Goal: Ask a question

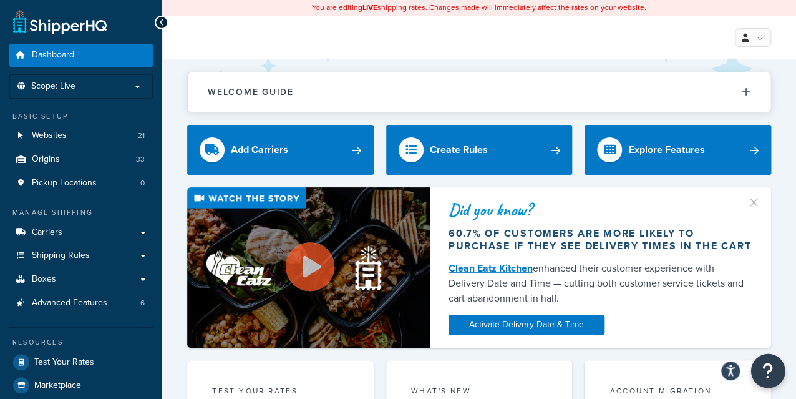
click at [763, 367] on icon "Open Resource Center" at bounding box center [768, 370] width 12 height 17
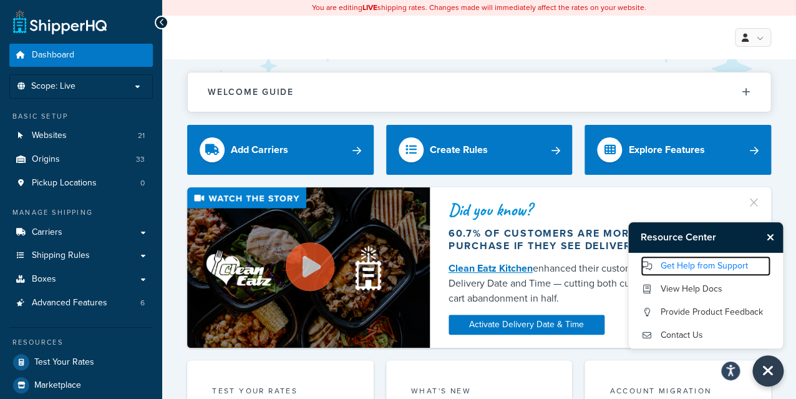
click at [672, 259] on link "Get Help from Support" at bounding box center [706, 266] width 130 height 20
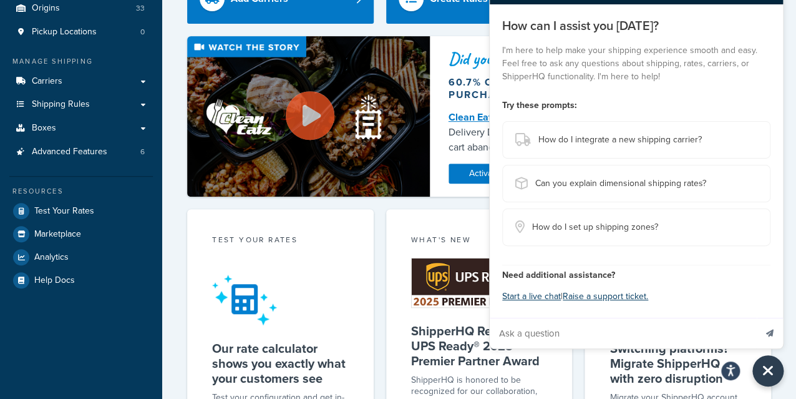
scroll to position [166, 0]
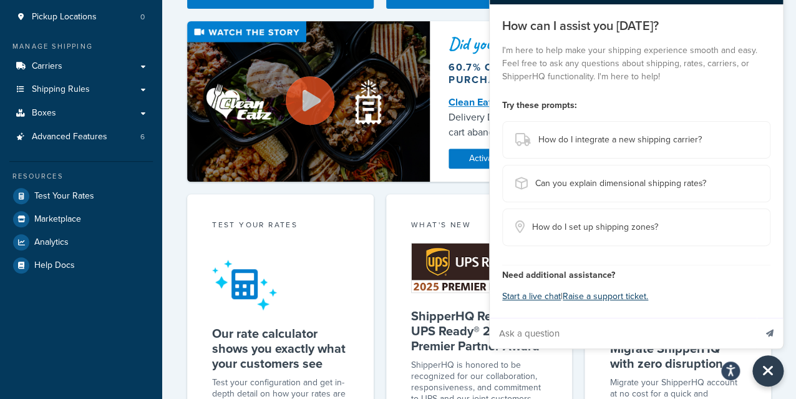
click at [553, 365] on div "What's New ShipperHQ Receives UPS Ready® 2025 Premier Partner Award ShipperHQ i…" at bounding box center [479, 331] width 186 height 274
click at [527, 326] on input "Ask a question" at bounding box center [623, 333] width 266 height 30
click at [527, 292] on button "Start a live chat" at bounding box center [531, 296] width 59 height 17
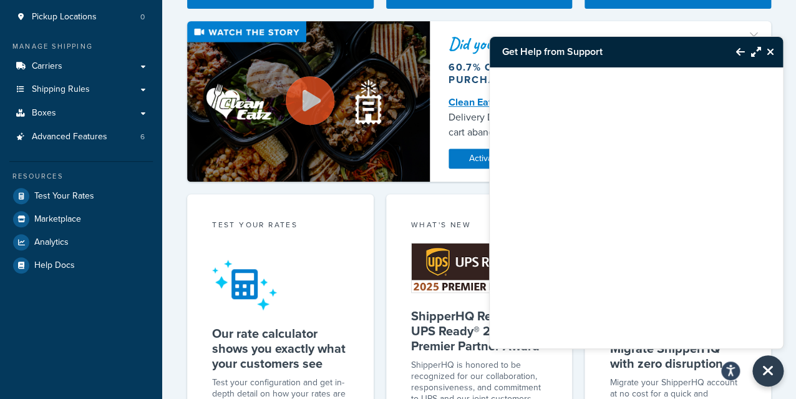
click at [670, 249] on div at bounding box center [636, 191] width 293 height 249
click at [757, 51] on icon "Maximize Resource Center" at bounding box center [756, 52] width 10 height 10
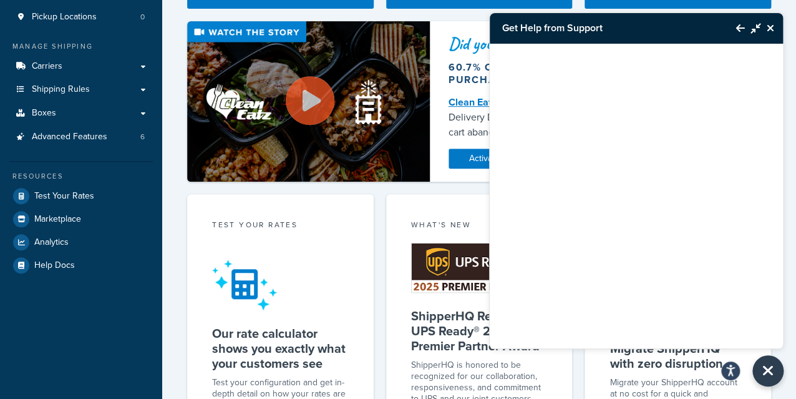
click at [756, 28] on icon "Minimize Resource Center" at bounding box center [756, 28] width 10 height 10
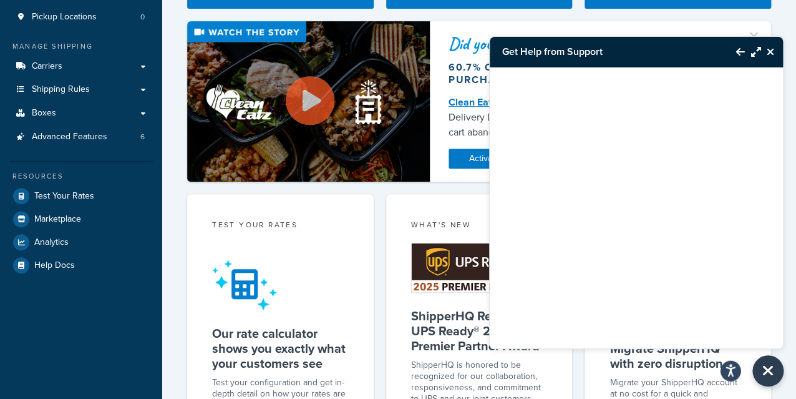
click at [738, 369] on button "Open accessiBe: accessibility options, statement and help" at bounding box center [730, 370] width 21 height 21
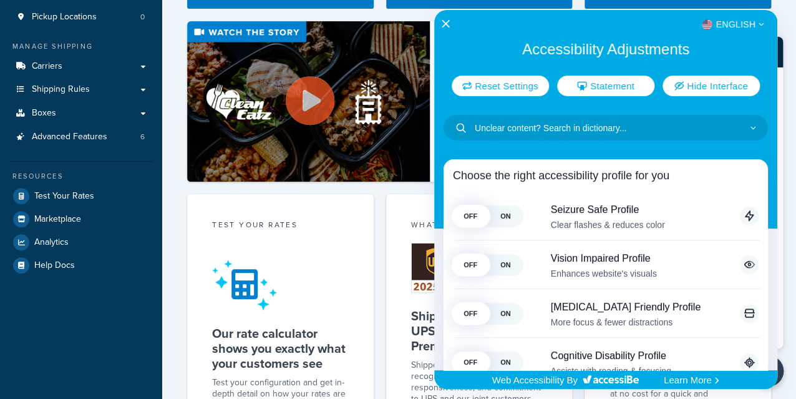
drag, startPoint x: 738, startPoint y: 369, endPoint x: 680, endPoint y: 115, distance: 260.2
click at [680, 115] on div "English Accessibility Adjustments Reset Settings Statement Hide Interface Choos…" at bounding box center [605, 190] width 343 height 360
click at [454, 25] on div "English" at bounding box center [605, 24] width 343 height 16
click at [432, 15] on div at bounding box center [398, 199] width 796 height 399
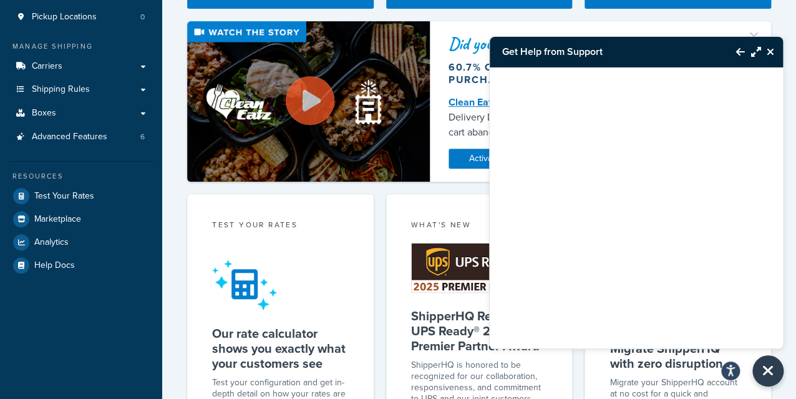
click at [563, 47] on h3 "Get Help from Support" at bounding box center [607, 52] width 234 height 30
drag, startPoint x: 758, startPoint y: 51, endPoint x: 718, endPoint y: 46, distance: 39.5
click at [751, 51] on icon "Maximize Resource Center" at bounding box center [756, 52] width 10 height 10
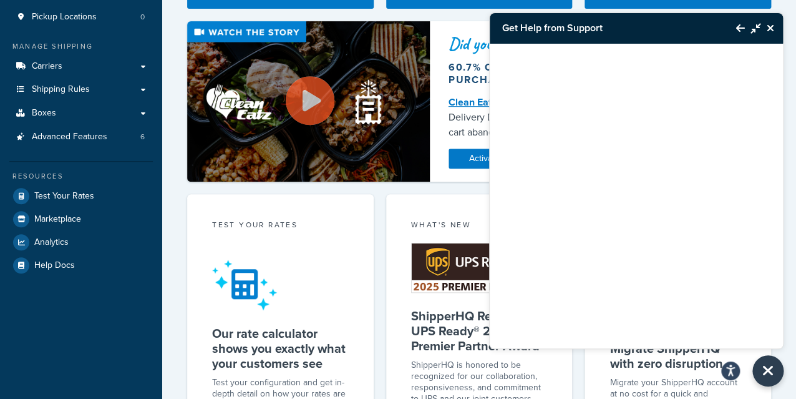
click at [740, 31] on icon "Back to Resource Center" at bounding box center [740, 28] width 9 height 10
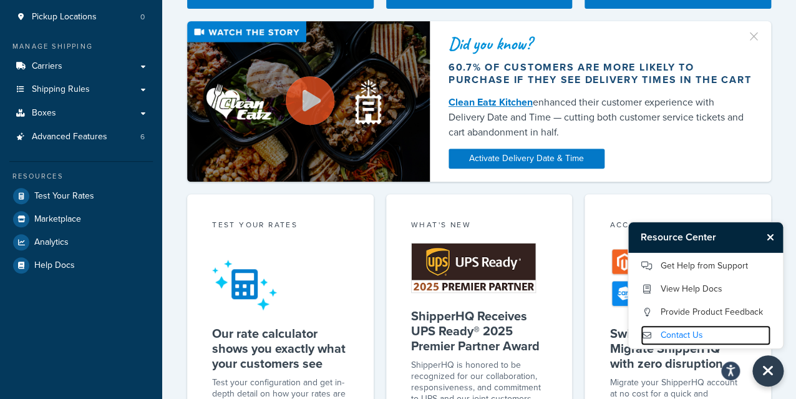
click at [694, 337] on link "Contact Us" at bounding box center [706, 335] width 130 height 20
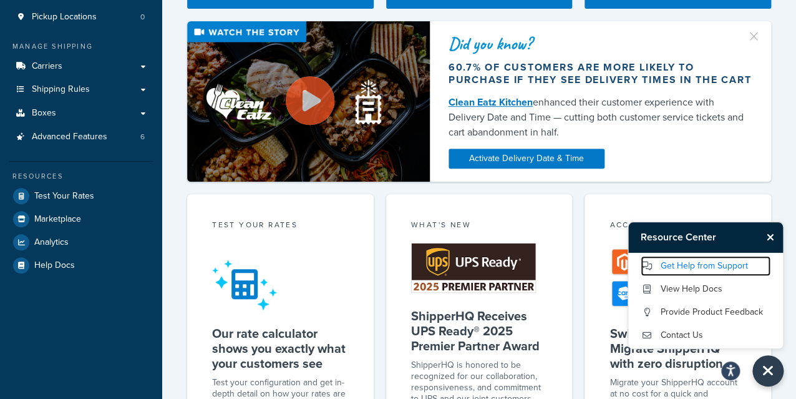
click at [727, 264] on link "Get Help from Support" at bounding box center [706, 266] width 130 height 20
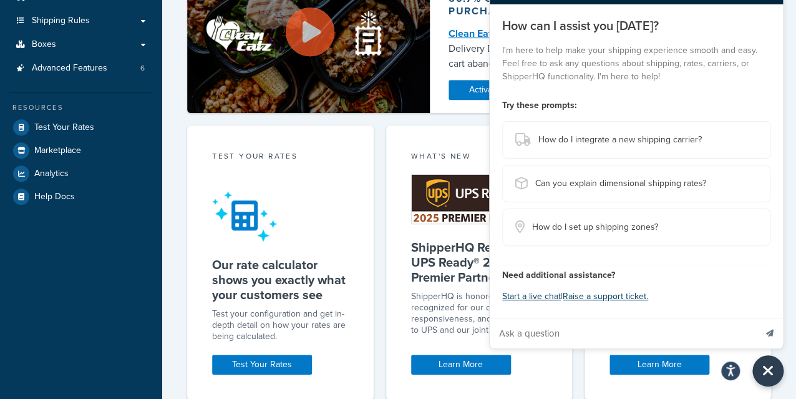
scroll to position [332, 0]
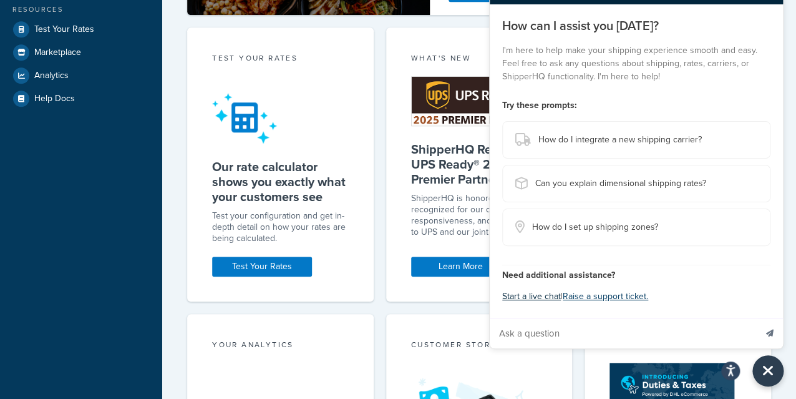
click at [525, 296] on button "Start a live chat" at bounding box center [531, 296] width 59 height 17
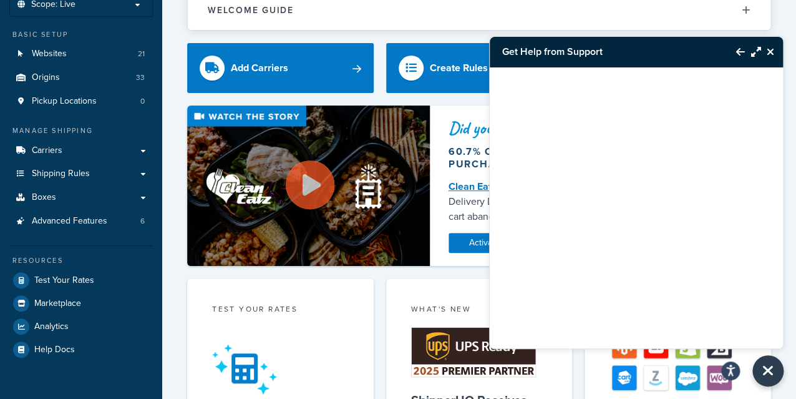
scroll to position [0, 0]
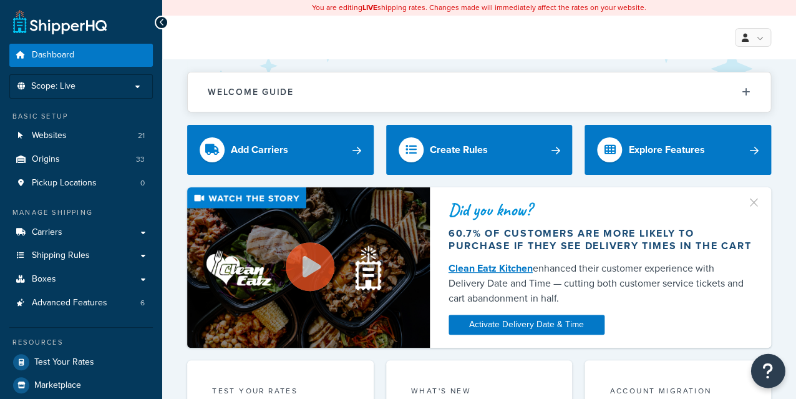
click at [779, 364] on button "Open Resource Center" at bounding box center [768, 371] width 34 height 34
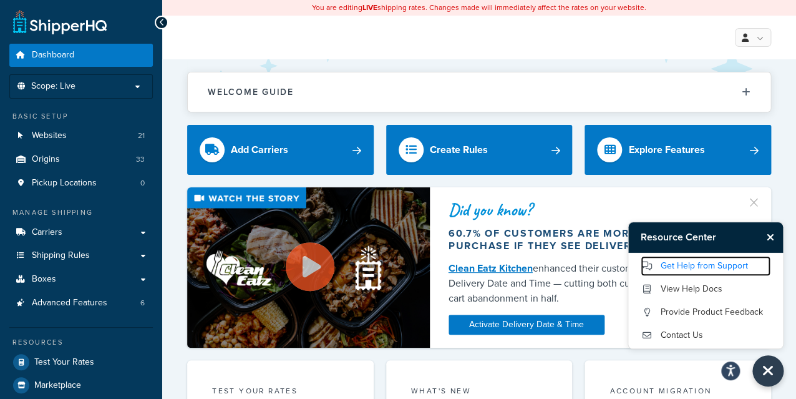
click at [696, 268] on link "Get Help from Support" at bounding box center [706, 266] width 130 height 20
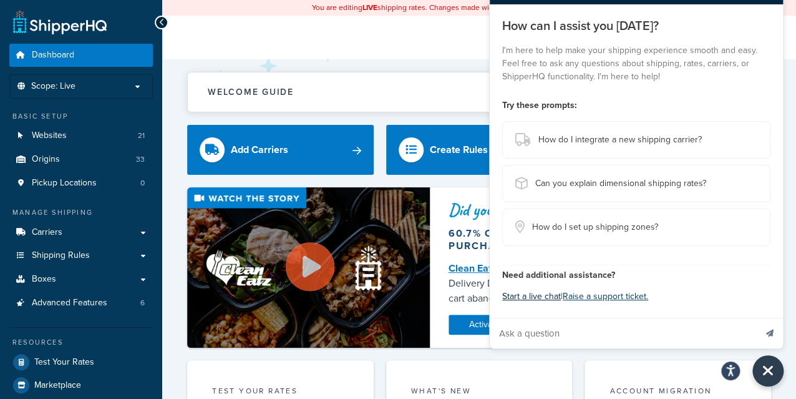
click at [546, 289] on button "Start a live chat" at bounding box center [531, 296] width 59 height 17
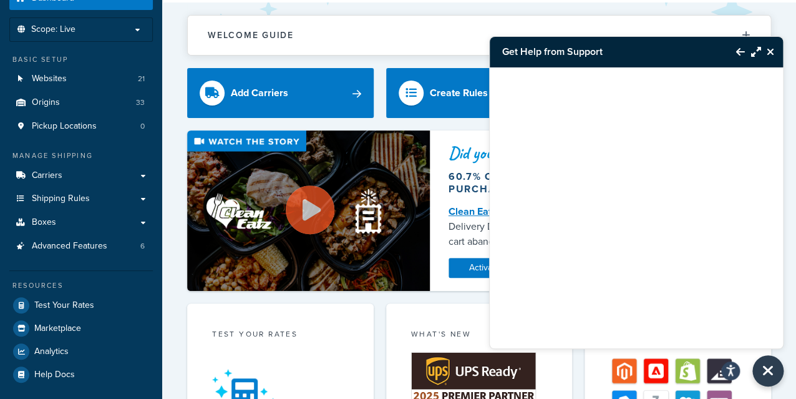
scroll to position [83, 0]
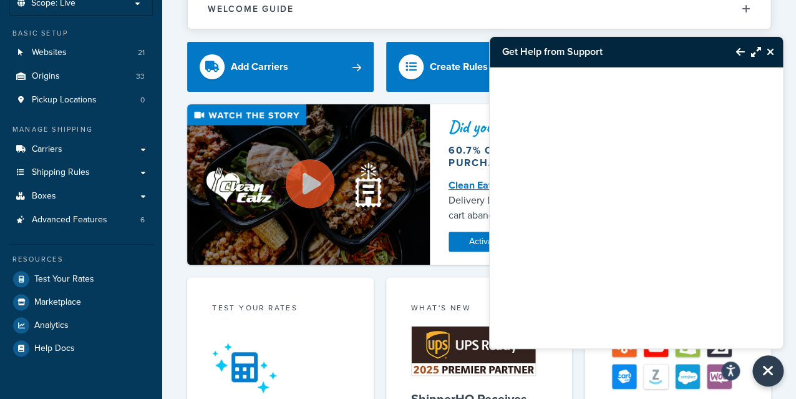
click at [775, 57] on button "Close Resource Center" at bounding box center [772, 51] width 22 height 15
